Goal: Transaction & Acquisition: Purchase product/service

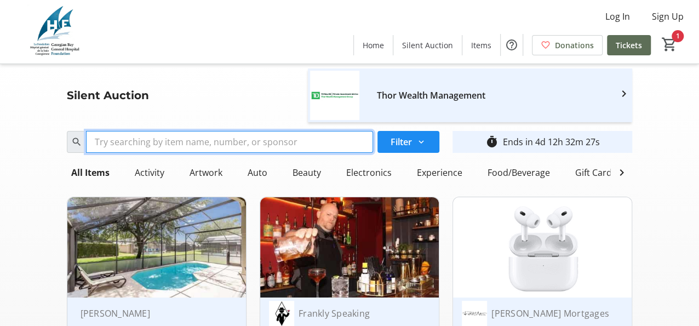
click at [124, 133] on input "Search" at bounding box center [229, 142] width 287 height 22
type input "yoga"
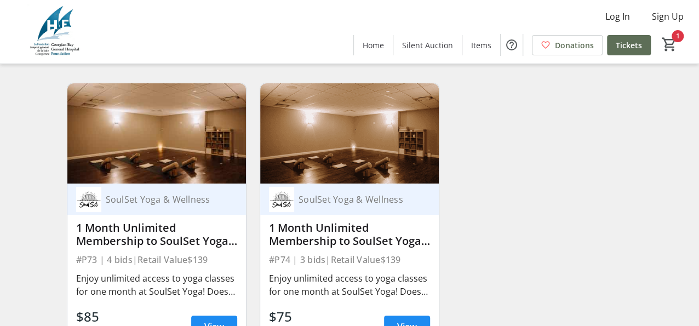
scroll to position [164, 0]
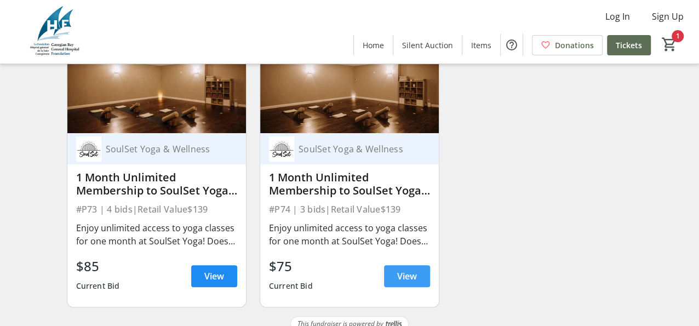
click at [412, 283] on span "View" at bounding box center [407, 275] width 20 height 13
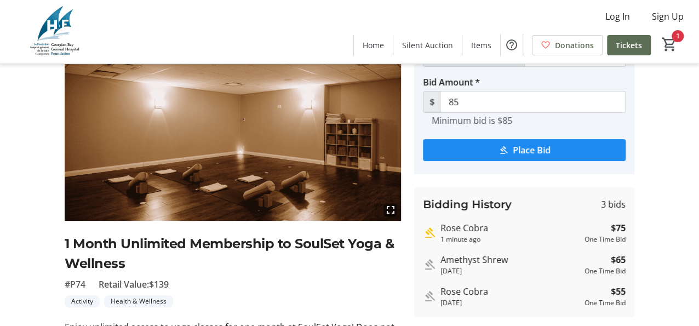
scroll to position [55, 0]
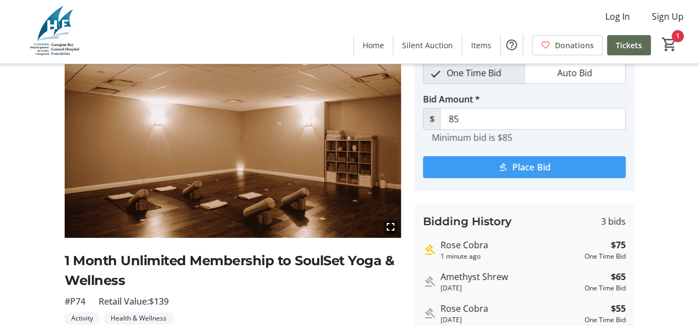
click at [537, 165] on span "Place Bid" at bounding box center [531, 166] width 38 height 13
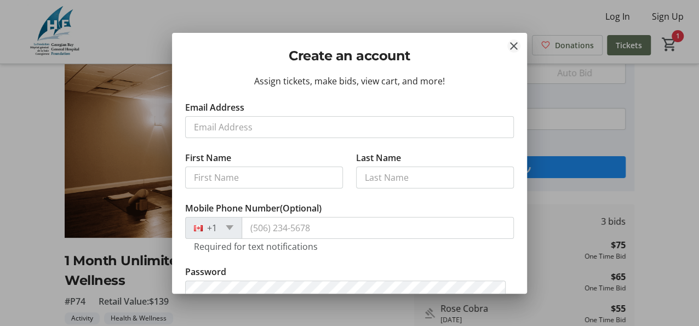
click at [515, 47] on mat-icon "Close" at bounding box center [513, 45] width 13 height 13
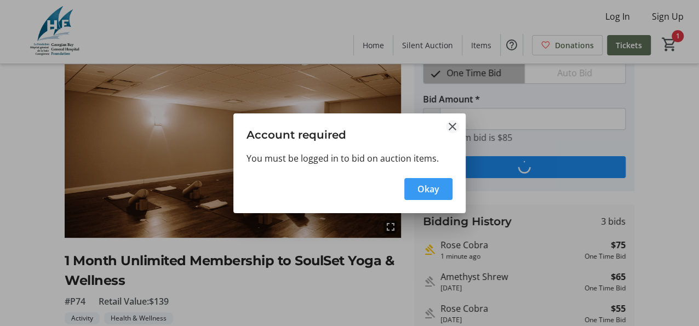
click at [453, 126] on mat-icon "Close" at bounding box center [452, 126] width 13 height 13
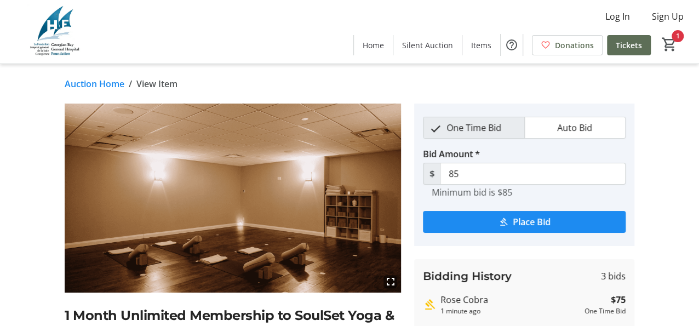
scroll to position [55, 0]
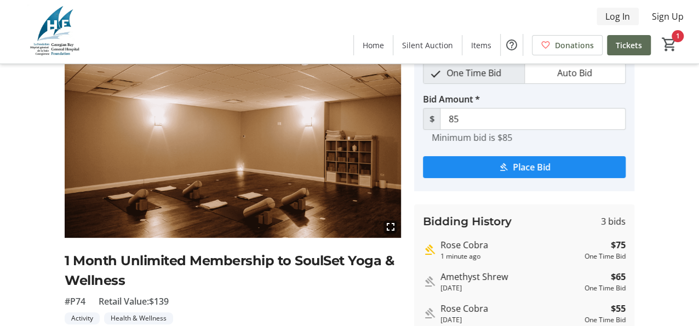
click at [617, 15] on span "Log In" at bounding box center [617, 16] width 25 height 13
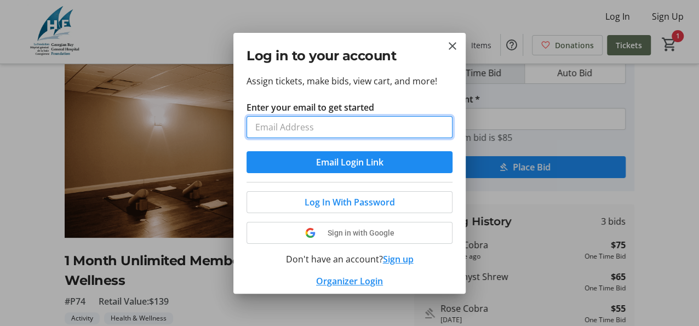
click at [289, 125] on input "Enter your email to get started" at bounding box center [349, 127] width 206 height 22
type input "woodli@gbgh.on.ca"
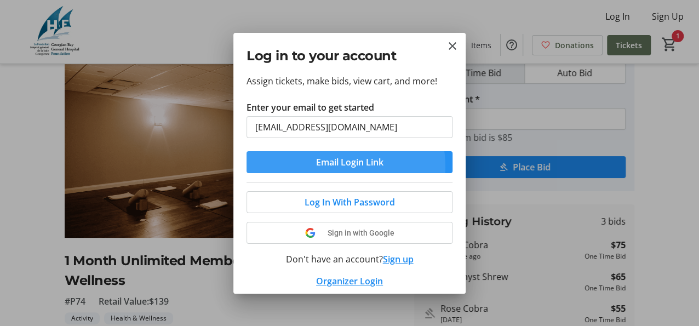
click at [322, 166] on span "Email Login Link" at bounding box center [349, 161] width 67 height 13
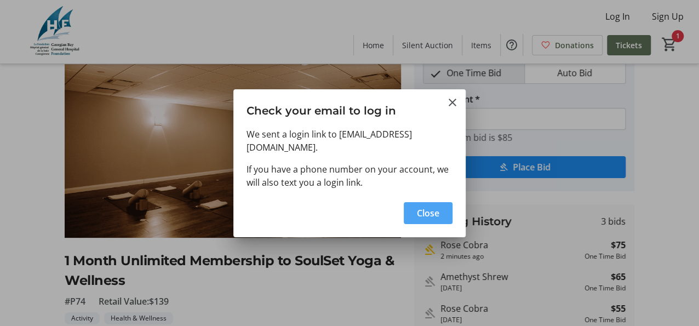
drag, startPoint x: 425, startPoint y: 204, endPoint x: 414, endPoint y: 205, distance: 11.0
click at [425, 206] on span "Close" at bounding box center [428, 212] width 22 height 13
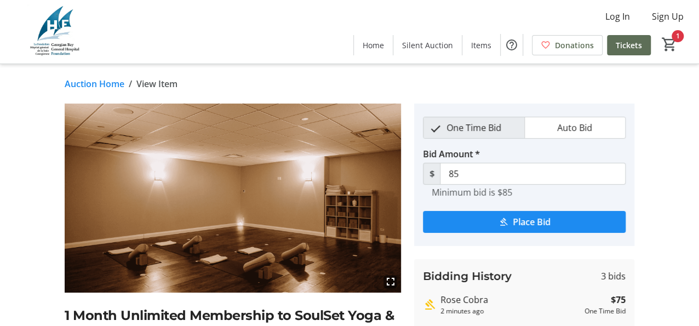
click at [573, 130] on span "Auto Bid" at bounding box center [574, 127] width 48 height 21
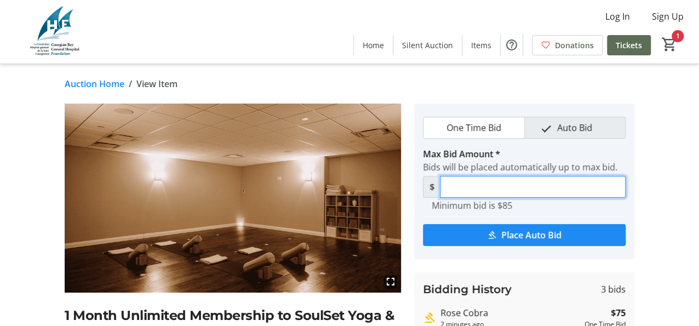
click at [546, 184] on input "Max Bid Amount *" at bounding box center [532, 187] width 185 height 22
click at [658, 182] on div "fullscreen 1 Month Unlimited Membership to SoulSet Yoga & Wellness #P74 Retail …" at bounding box center [349, 288] width 699 height 370
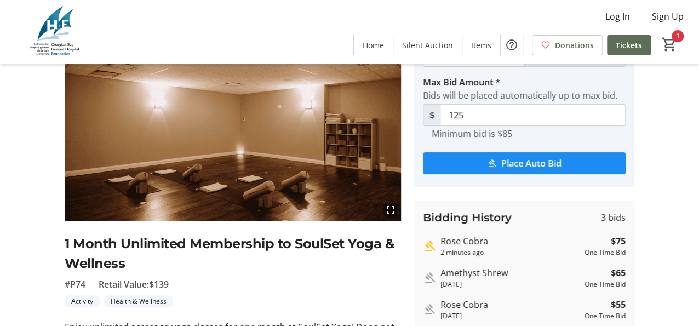
scroll to position [55, 0]
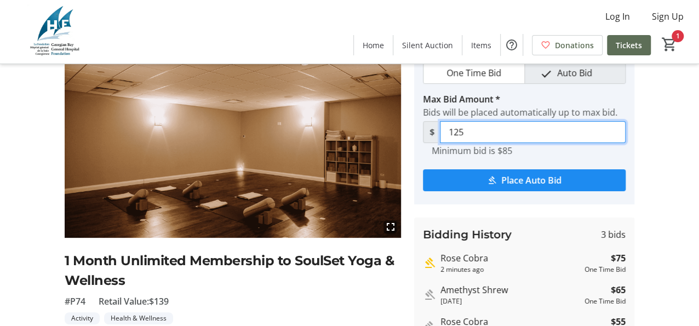
drag, startPoint x: 453, startPoint y: 131, endPoint x: 478, endPoint y: 131, distance: 25.2
click at [478, 131] on input "125" at bounding box center [532, 132] width 185 height 22
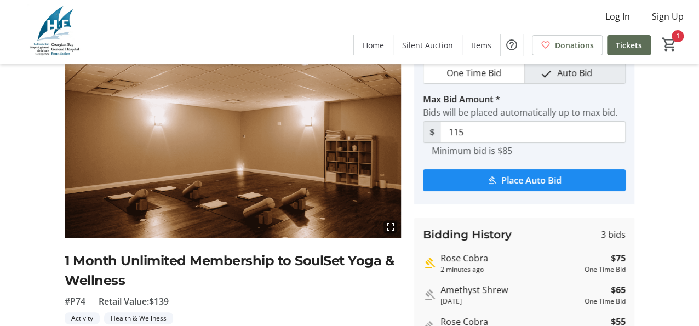
click at [666, 155] on div "fullscreen 1 Month Unlimited Membership to SoulSet Yoga & Wellness #P74 Retail …" at bounding box center [349, 234] width 699 height 370
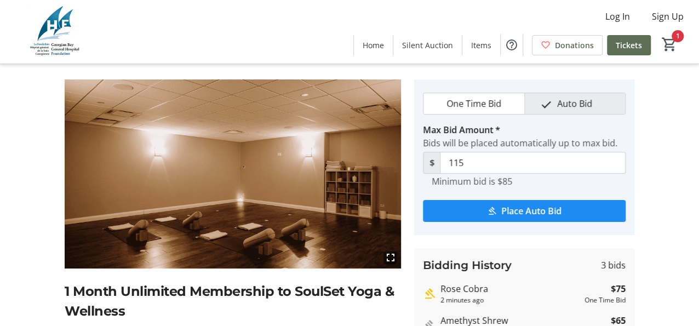
scroll to position [0, 0]
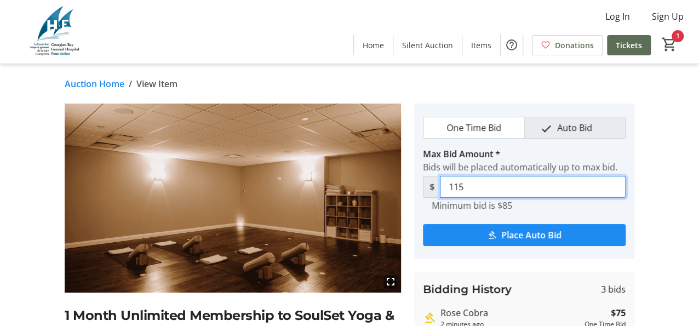
drag, startPoint x: 463, startPoint y: 184, endPoint x: 454, endPoint y: 185, distance: 9.3
click at [454, 185] on input "115" at bounding box center [532, 187] width 185 height 22
type input "100"
click at [673, 191] on div "fullscreen 1 Month Unlimited Membership to SoulSet Yoga & Wellness #P74 Retail …" at bounding box center [349, 288] width 699 height 370
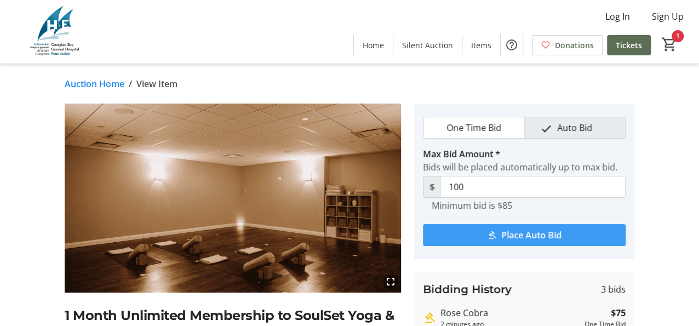
click at [538, 232] on span "Place Auto Bid" at bounding box center [531, 234] width 60 height 13
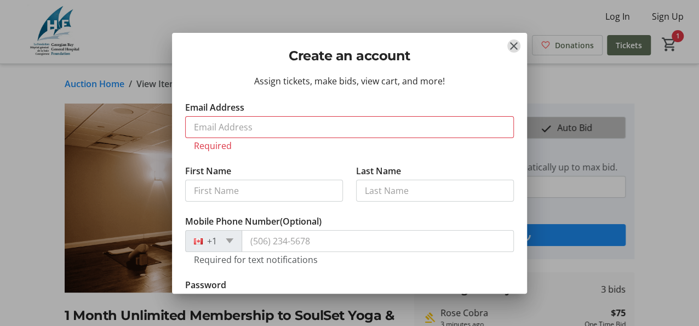
drag, startPoint x: 516, startPoint y: 41, endPoint x: 554, endPoint y: 12, distance: 47.2
click at [516, 41] on mat-icon "Close" at bounding box center [513, 45] width 13 height 13
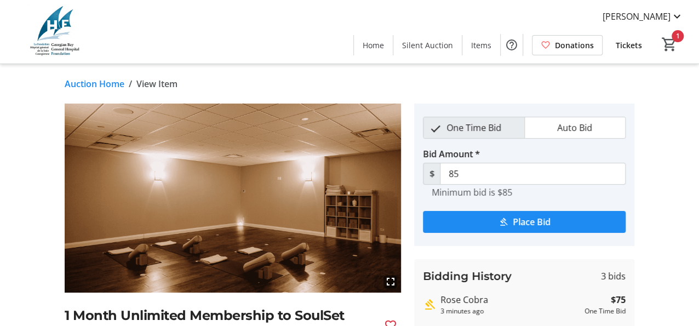
click at [571, 127] on span "Auto Bid" at bounding box center [574, 127] width 48 height 21
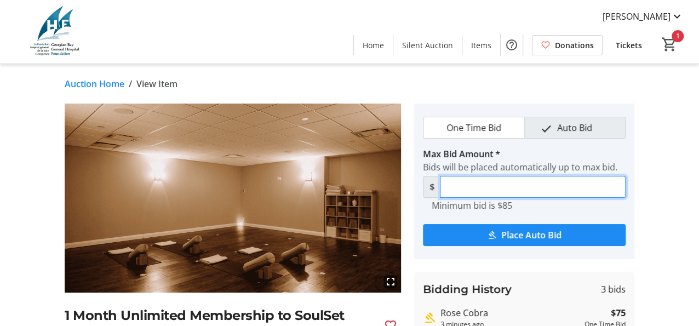
click at [473, 188] on input "Max Bid Amount *" at bounding box center [532, 187] width 185 height 22
drag, startPoint x: 453, startPoint y: 186, endPoint x: 465, endPoint y: 184, distance: 12.2
click at [465, 184] on input "100" at bounding box center [532, 187] width 185 height 22
type input "115"
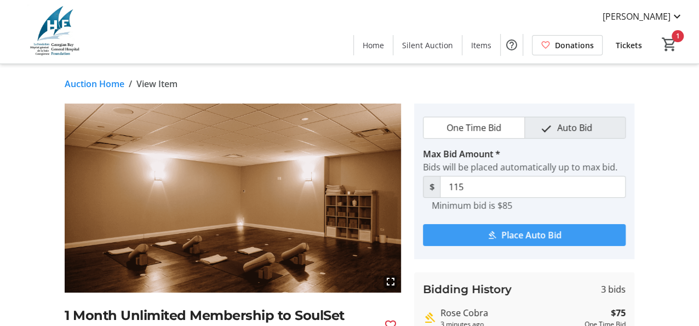
click at [523, 234] on span "Place Auto Bid" at bounding box center [531, 234] width 60 height 13
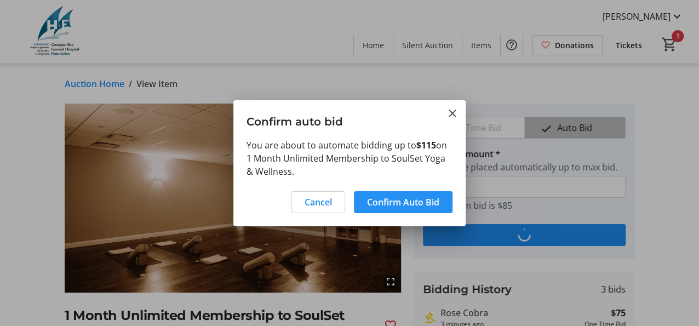
click at [414, 199] on span "Confirm Auto Bid" at bounding box center [403, 201] width 72 height 13
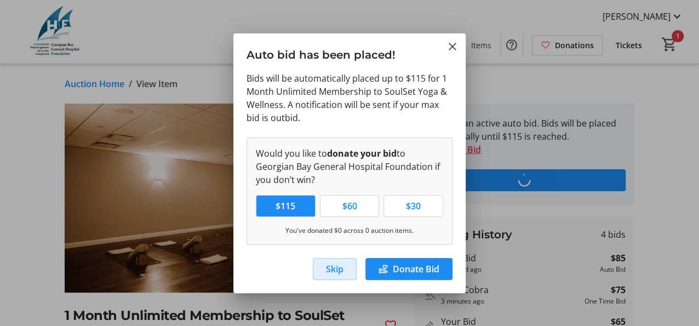
click at [336, 269] on span "Skip" at bounding box center [335, 268] width 18 height 13
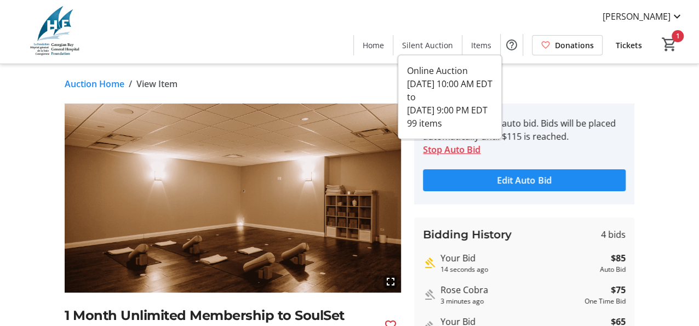
click at [434, 46] on span "Silent Auction" at bounding box center [427, 44] width 51 height 11
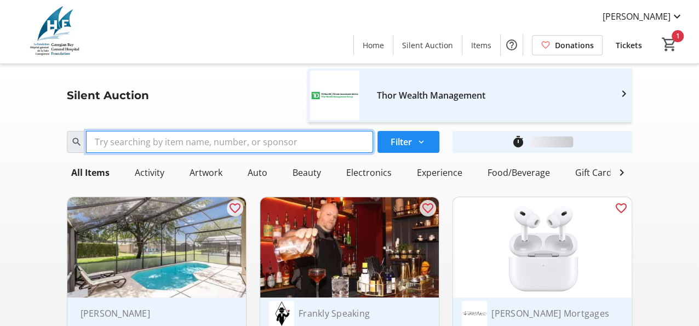
click at [148, 139] on input "Search" at bounding box center [229, 142] width 287 height 22
type input "yoga"
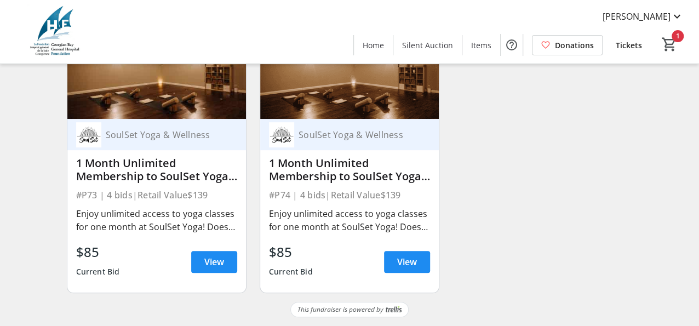
scroll to position [186, 0]
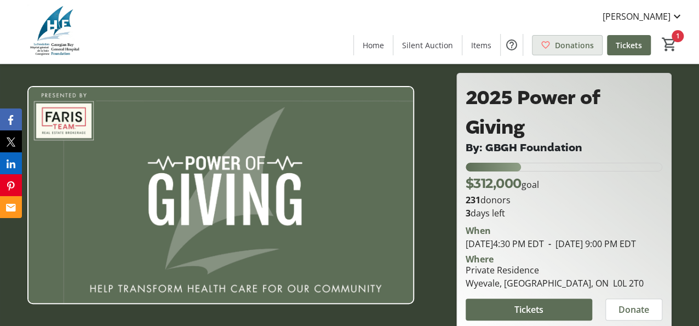
click at [571, 43] on span "Donations" at bounding box center [574, 44] width 39 height 11
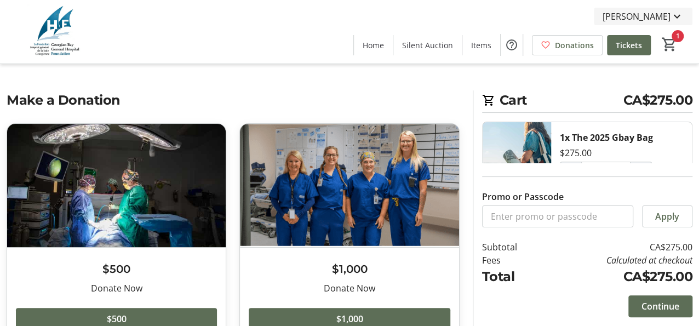
click at [675, 18] on mat-icon at bounding box center [676, 16] width 13 height 13
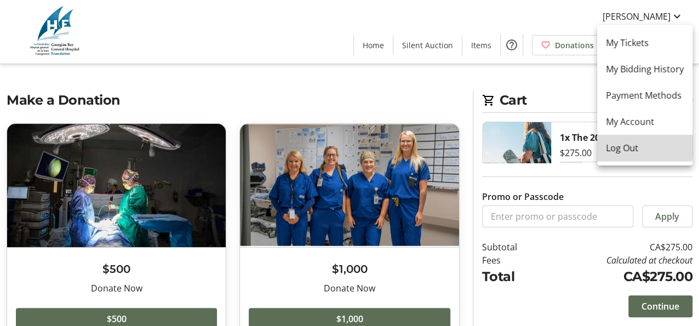
click at [623, 146] on span "Log Out" at bounding box center [645, 147] width 78 height 13
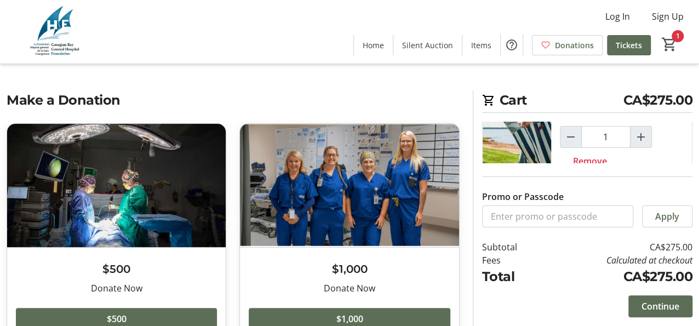
scroll to position [52, 0]
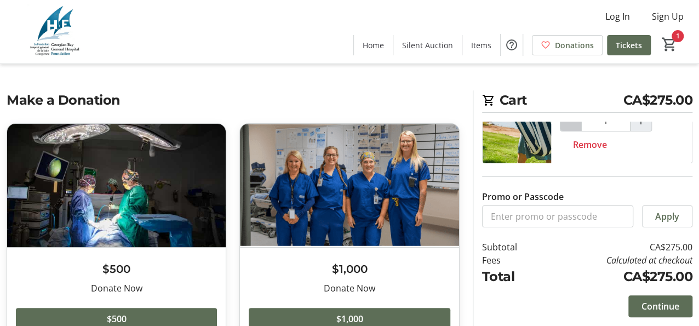
click at [571, 125] on mat-icon "Decrement by one" at bounding box center [570, 120] width 13 height 13
type input "0"
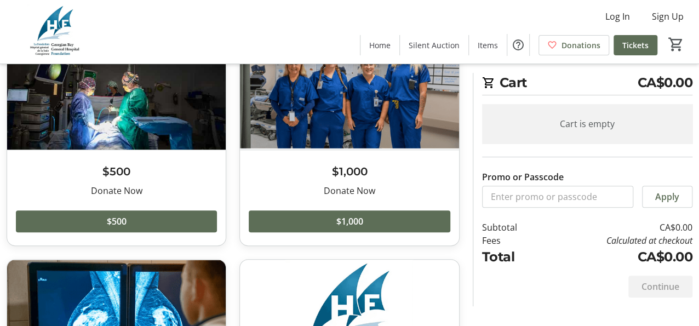
scroll to position [0, 0]
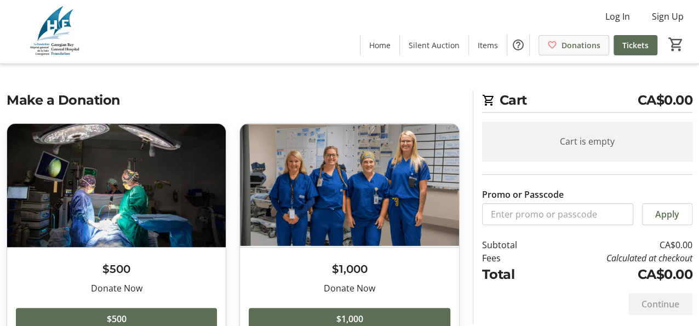
click at [566, 48] on span "Donations" at bounding box center [580, 44] width 39 height 11
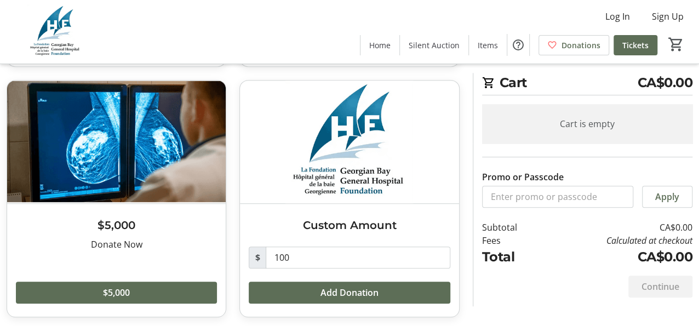
scroll to position [279, 0]
